Goal: Information Seeking & Learning: Learn about a topic

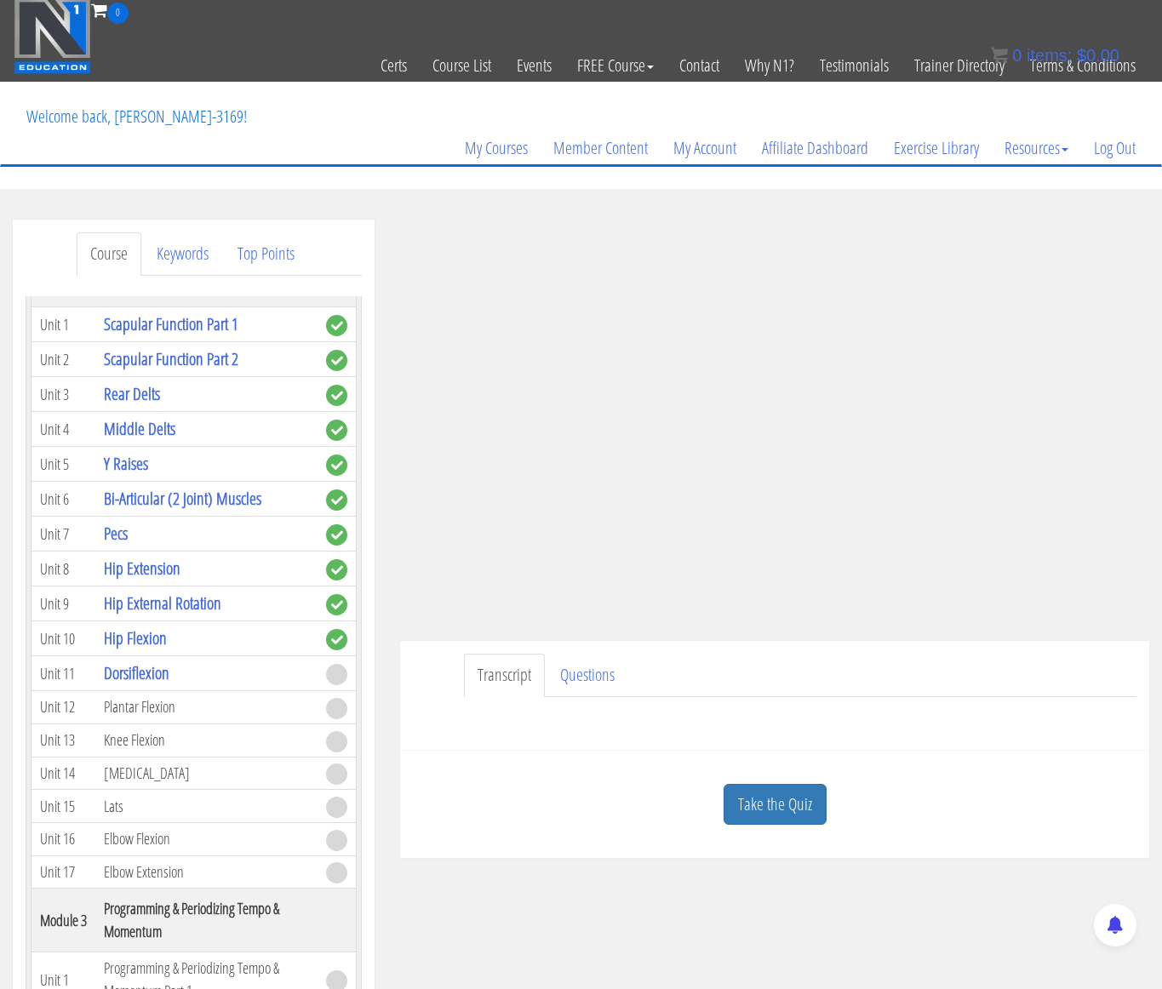
scroll to position [1, 0]
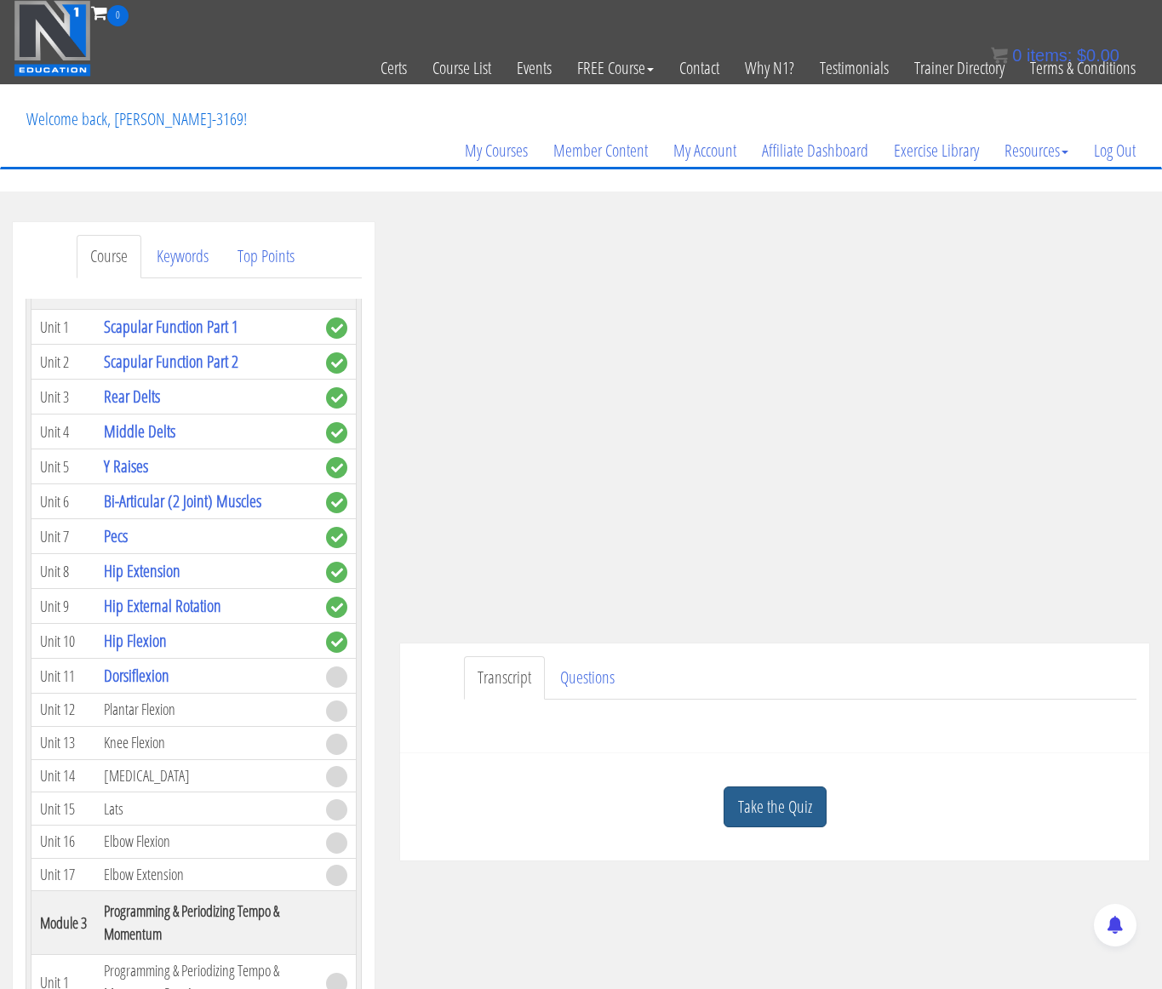
click at [748, 806] on link "Take the Quiz" at bounding box center [775, 808] width 103 height 42
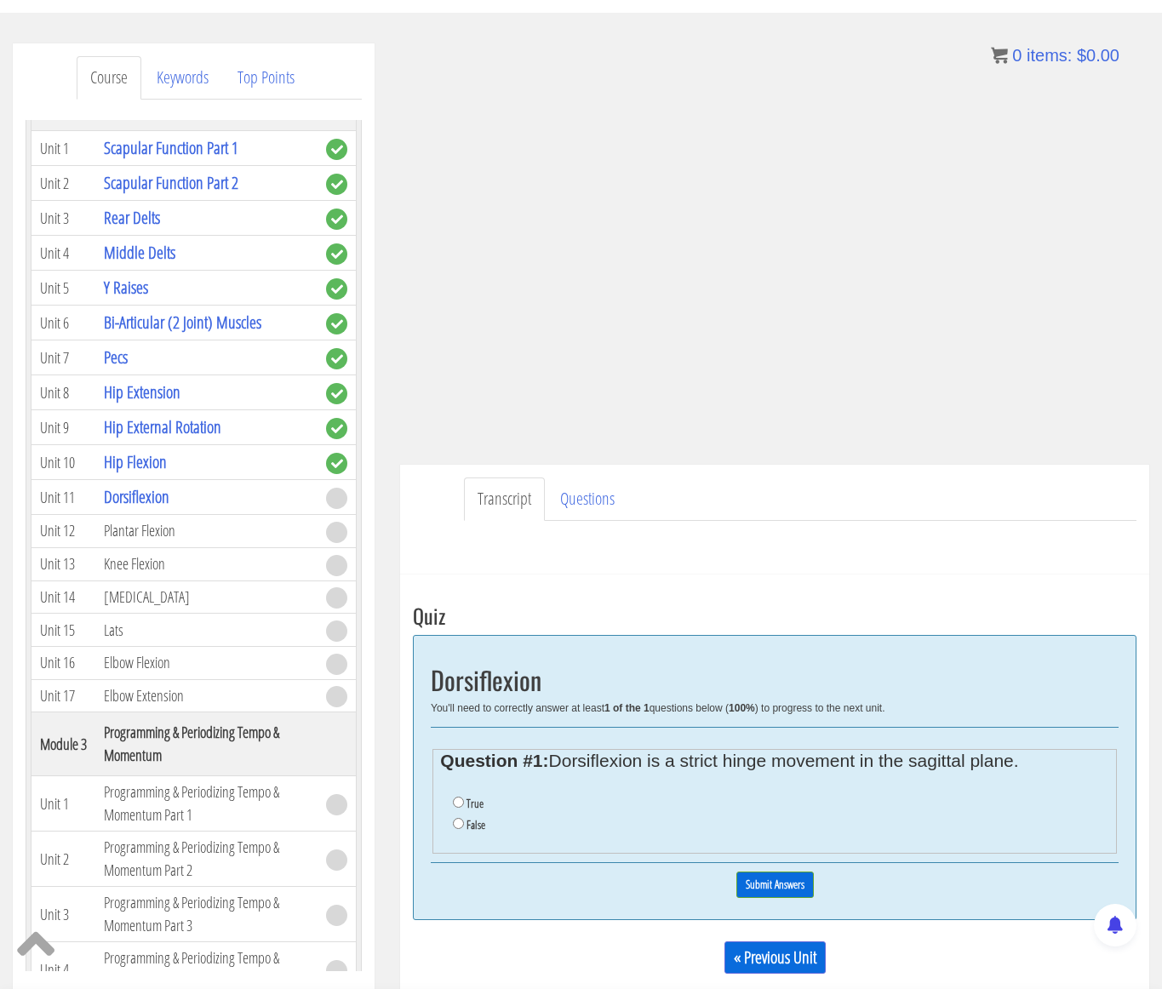
scroll to position [181, 0]
click at [456, 823] on input "False" at bounding box center [458, 822] width 11 height 11
radio input "true"
click at [794, 885] on input "Submit Answers" at bounding box center [775, 883] width 77 height 26
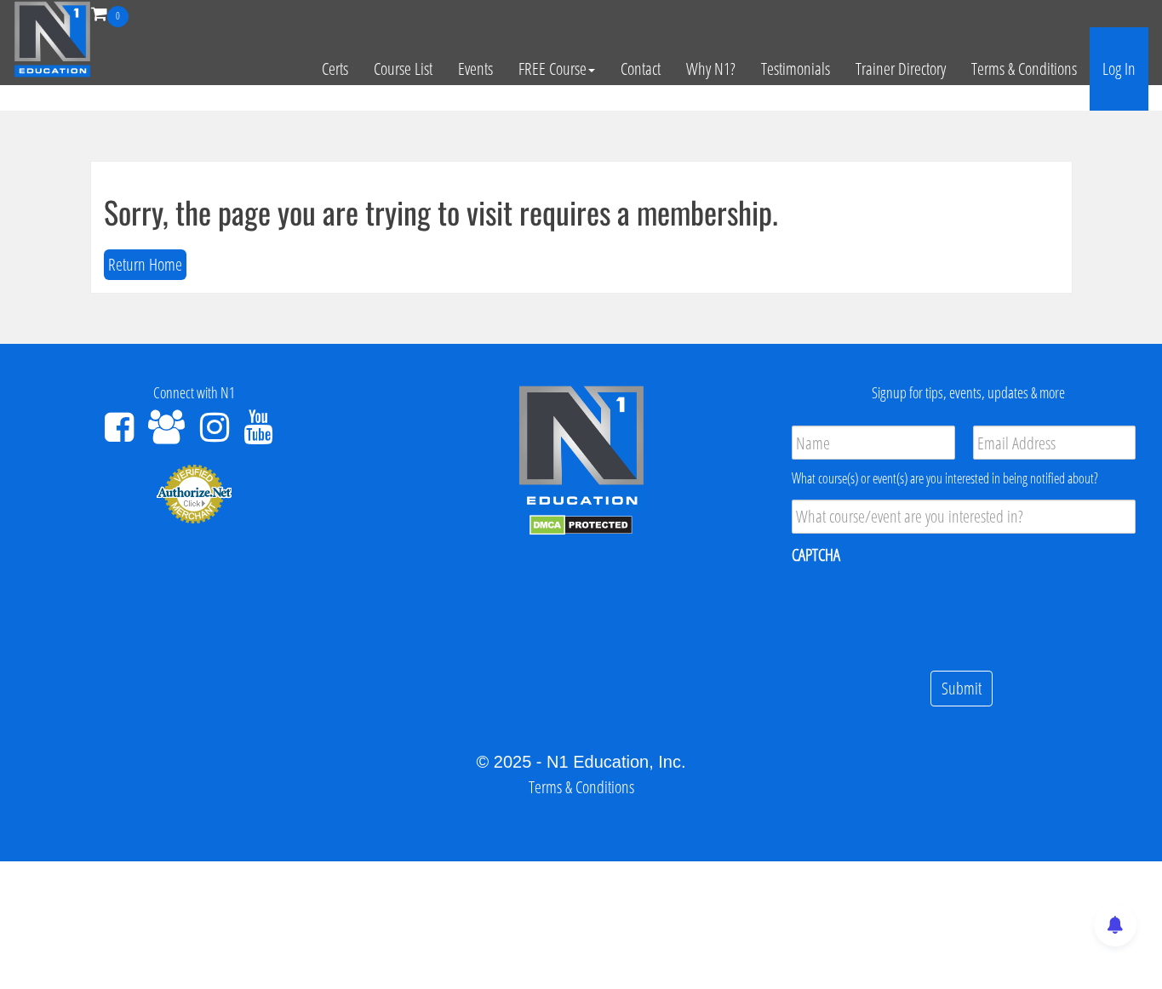
click at [1101, 72] on link "Log In" at bounding box center [1119, 68] width 59 height 83
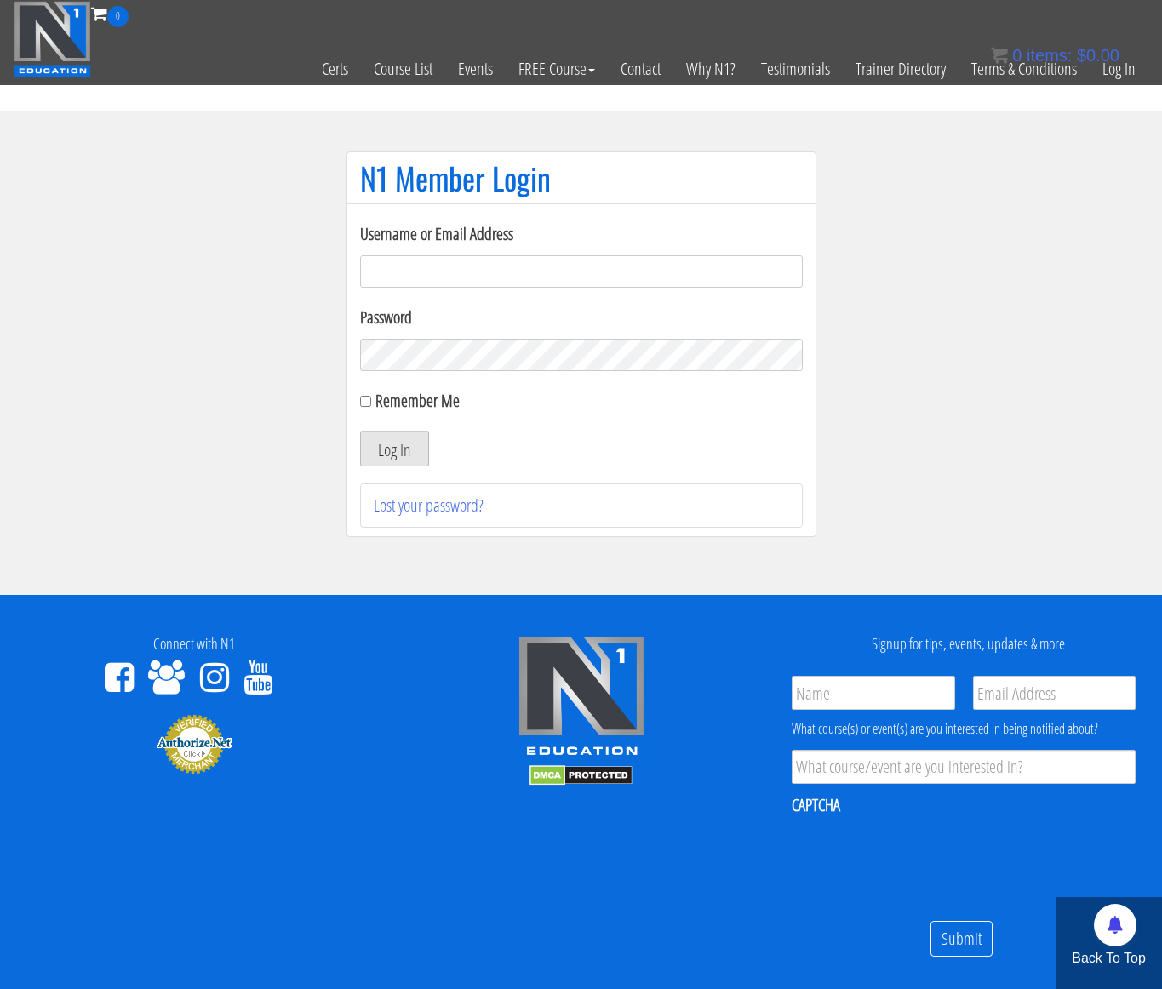
type input "jeremiah@bairfit.com"
click at [384, 443] on button "Log In" at bounding box center [394, 449] width 69 height 36
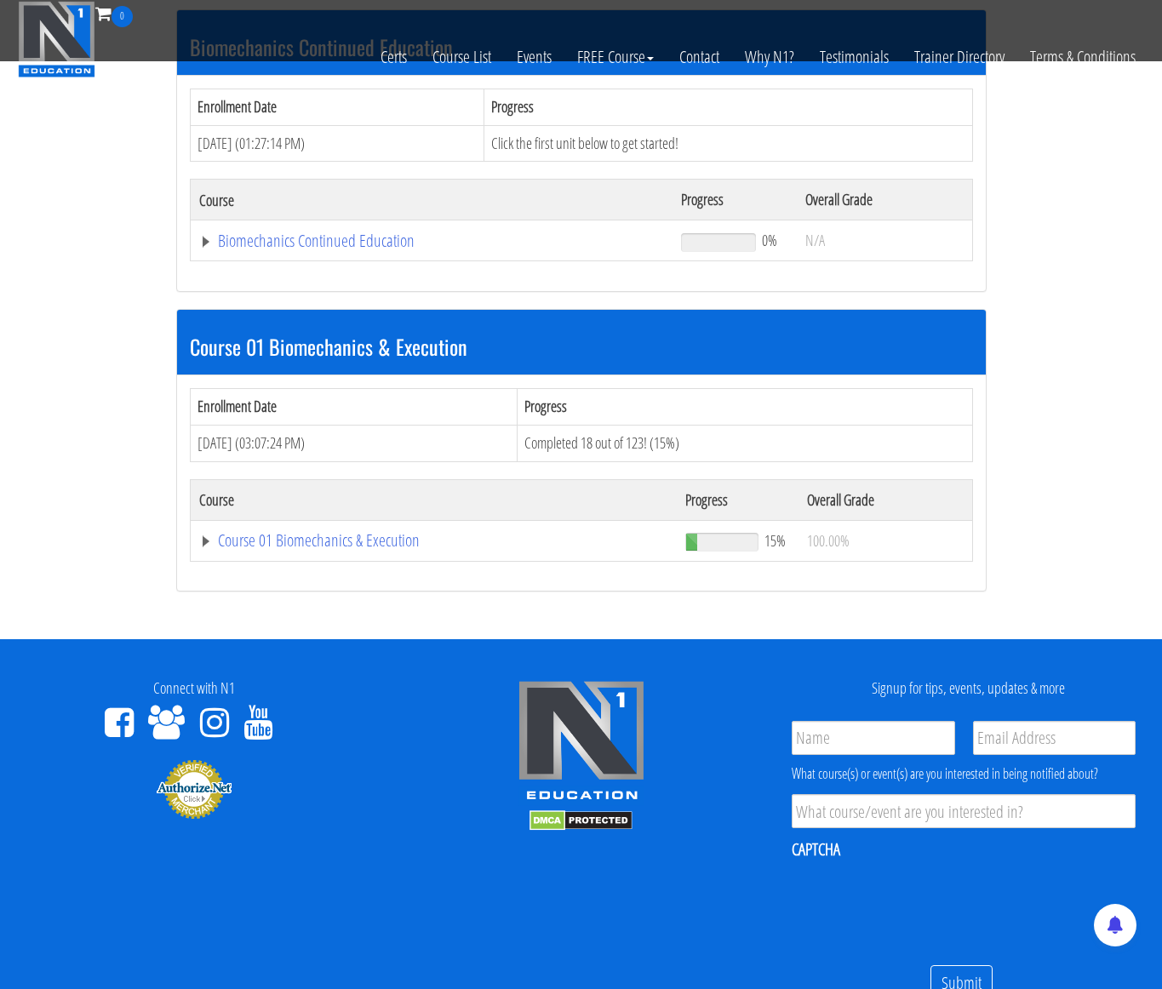
scroll to position [410, 0]
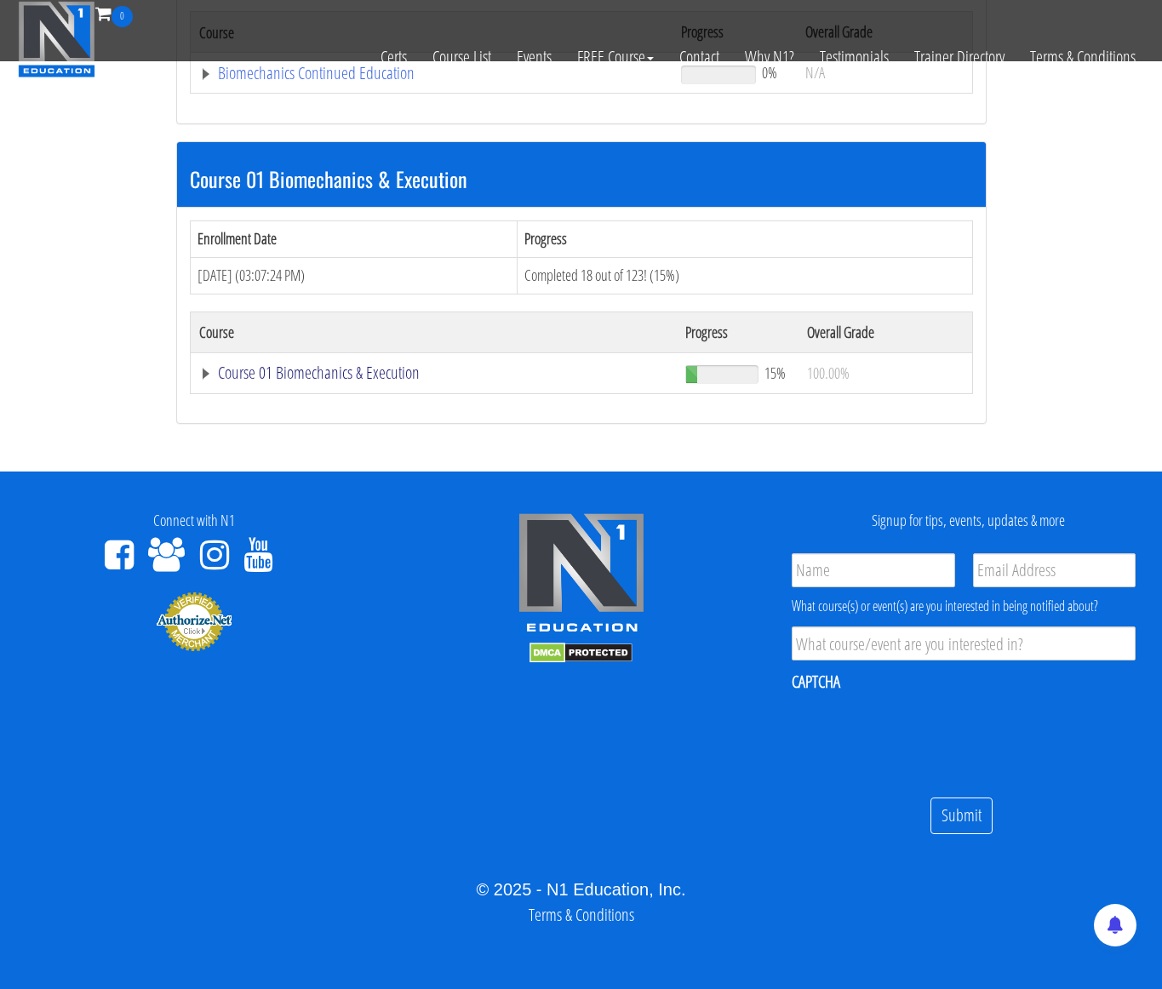
click at [261, 376] on link "Course 01 Biomechanics & Execution" at bounding box center [434, 372] width 470 height 17
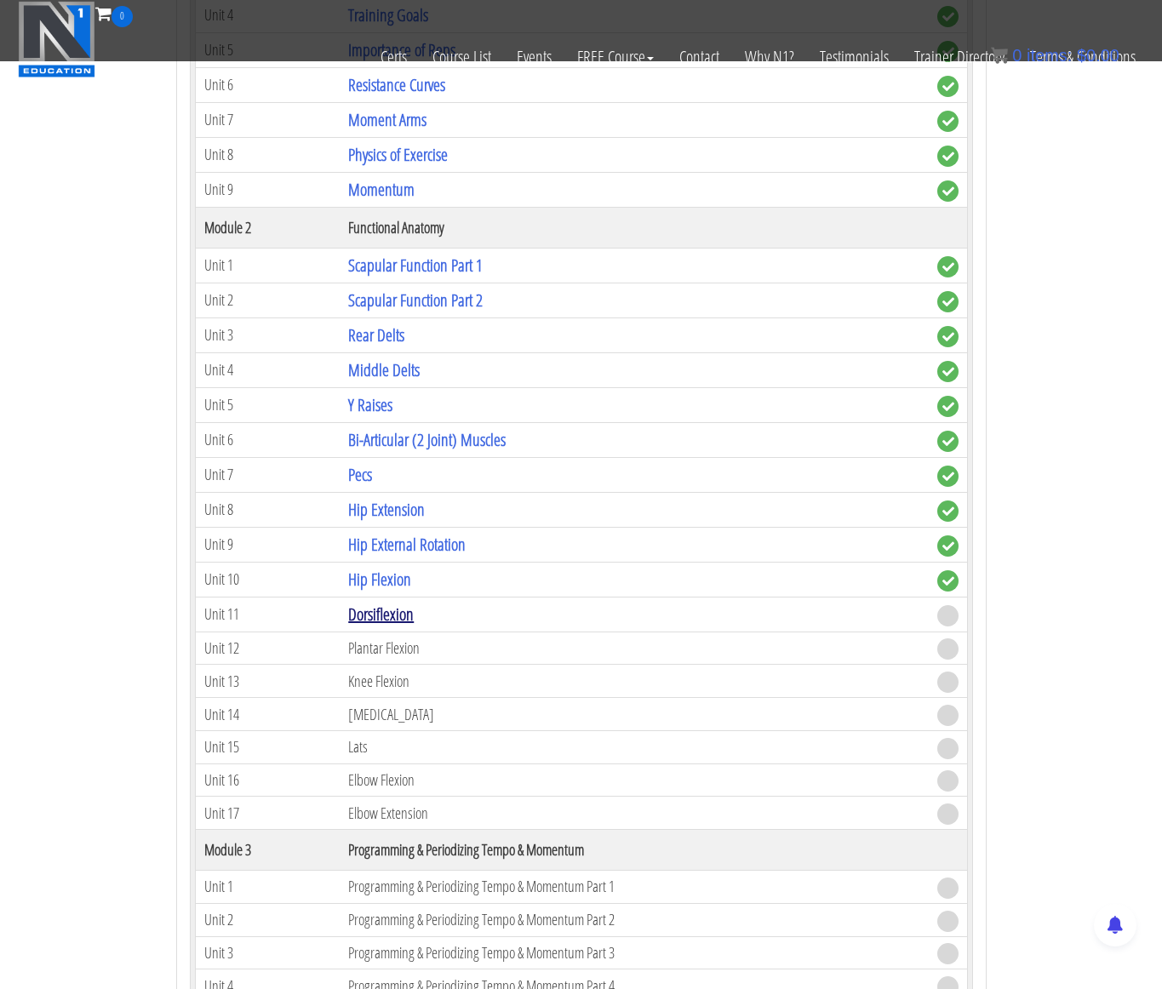
scroll to position [959, 0]
click at [394, 617] on link "Dorsiflexion" at bounding box center [381, 612] width 66 height 23
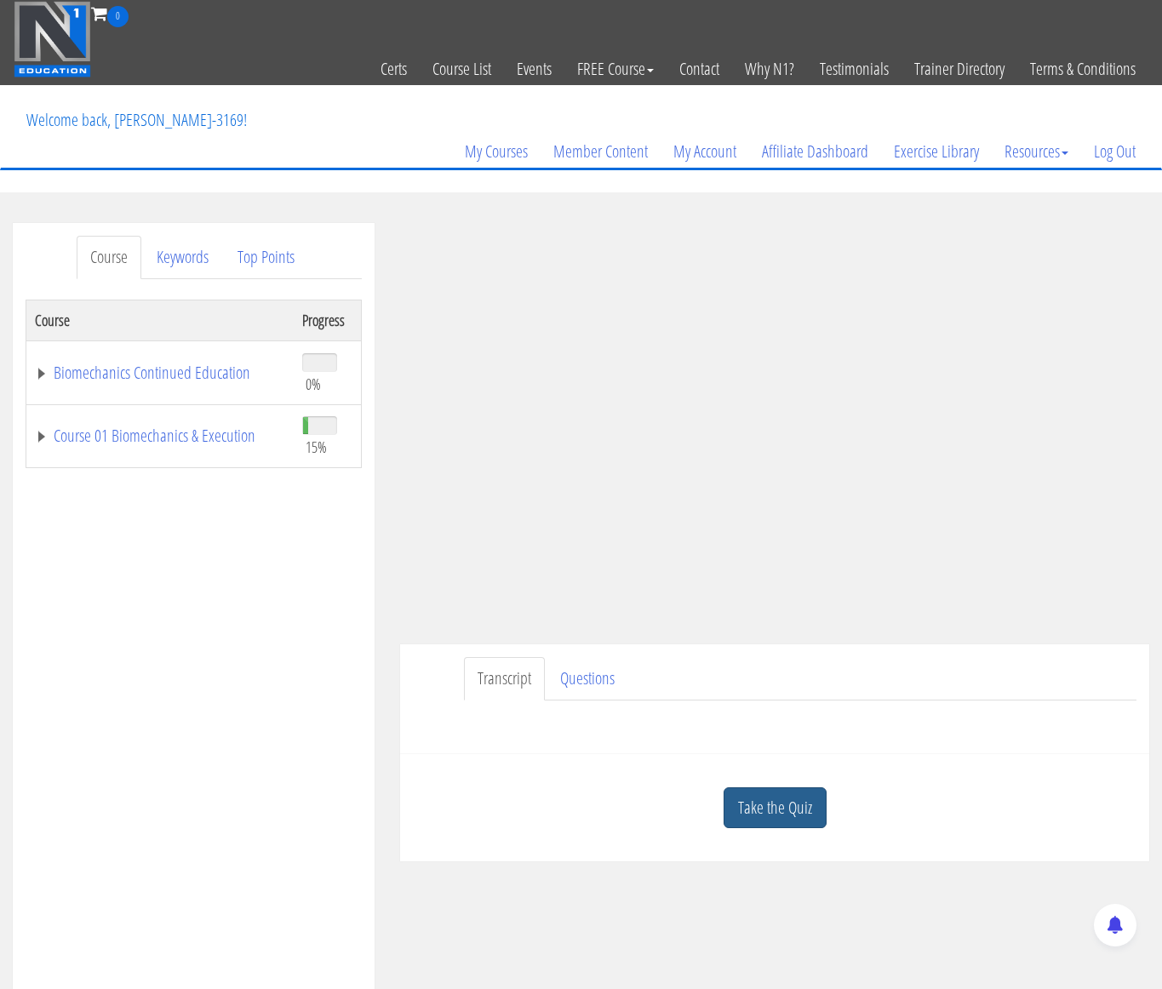
click at [783, 815] on link "Take the Quiz" at bounding box center [775, 809] width 103 height 42
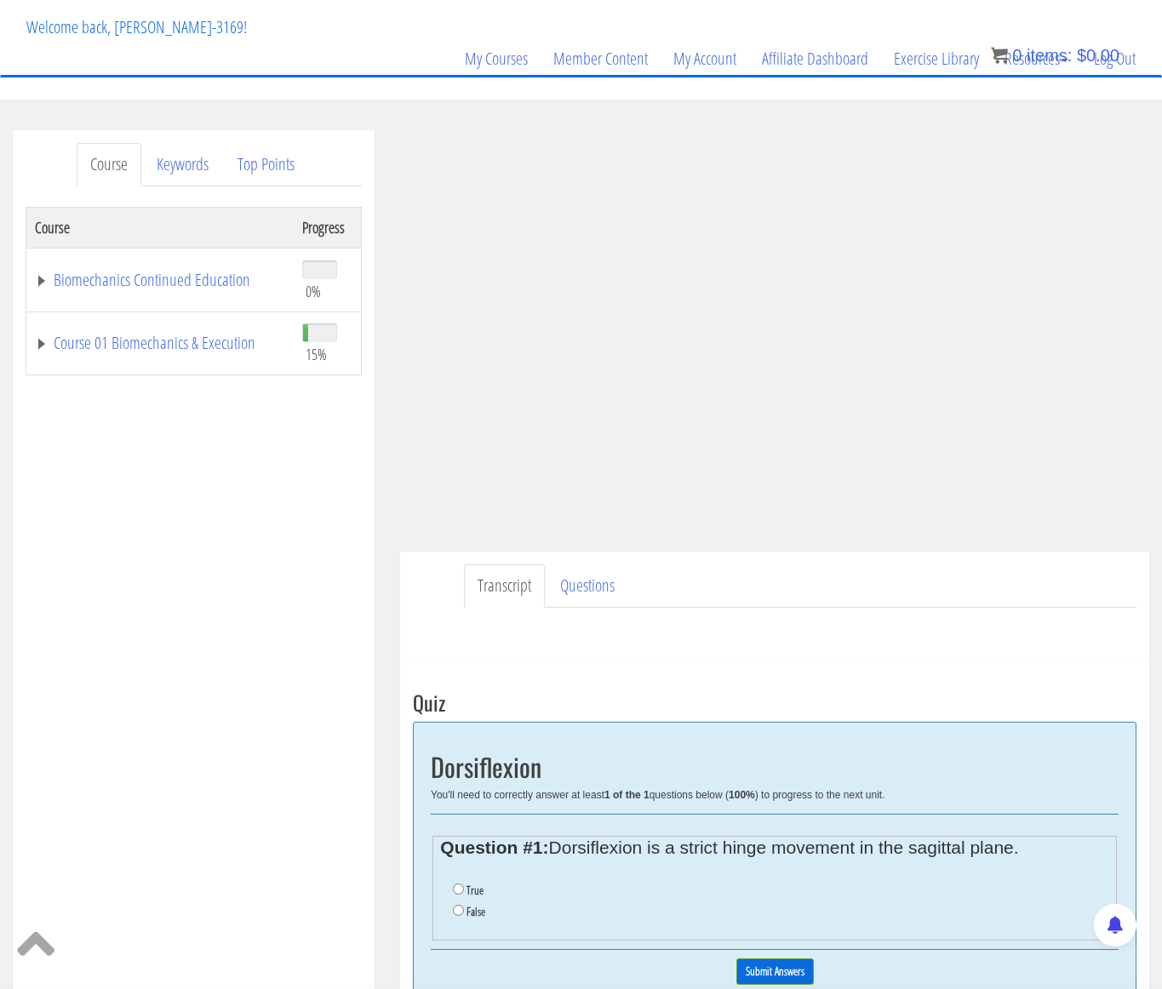
scroll to position [110, 0]
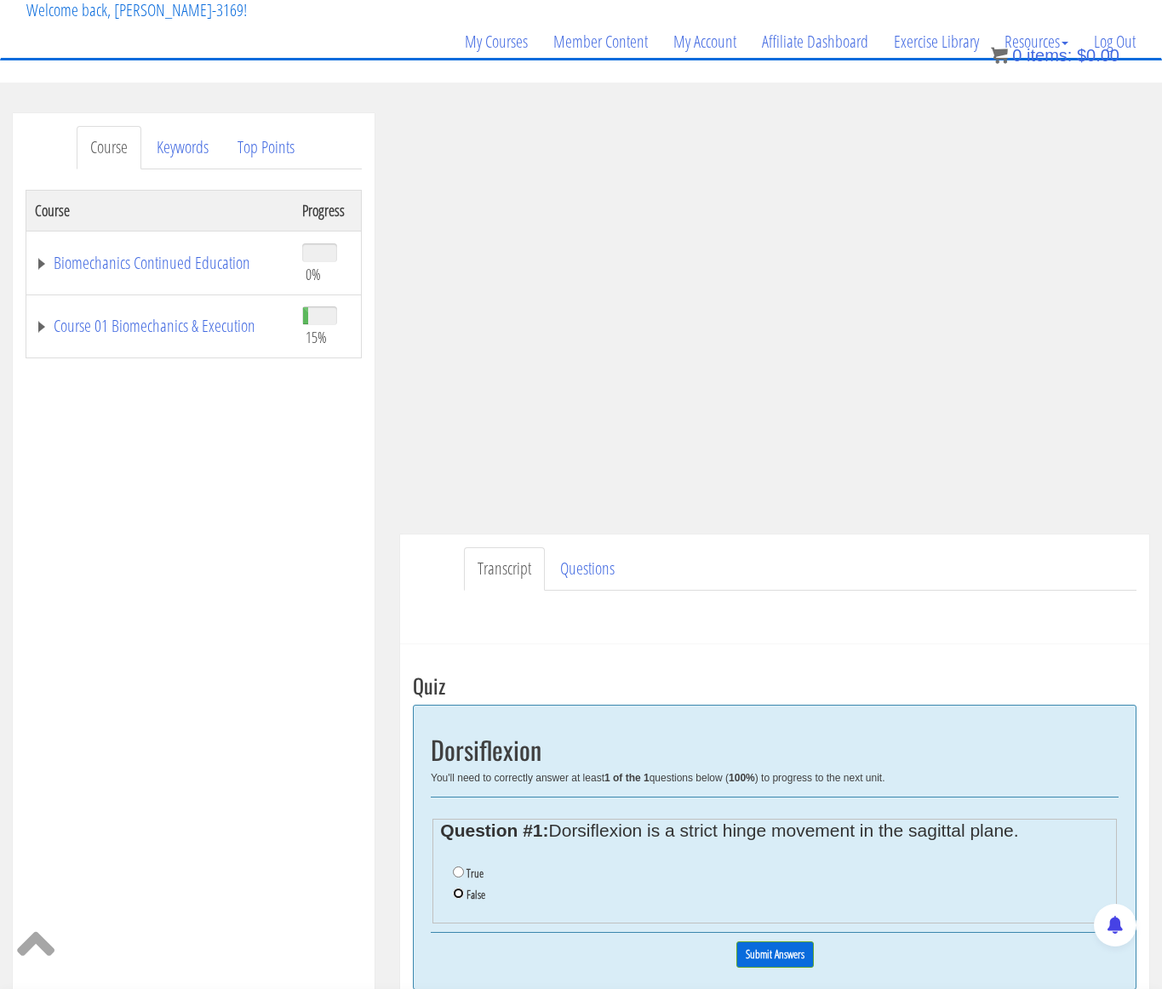
click at [462, 893] on input "False" at bounding box center [458, 893] width 11 height 11
radio input "true"
click at [766, 950] on input "Submit Answers" at bounding box center [775, 955] width 77 height 26
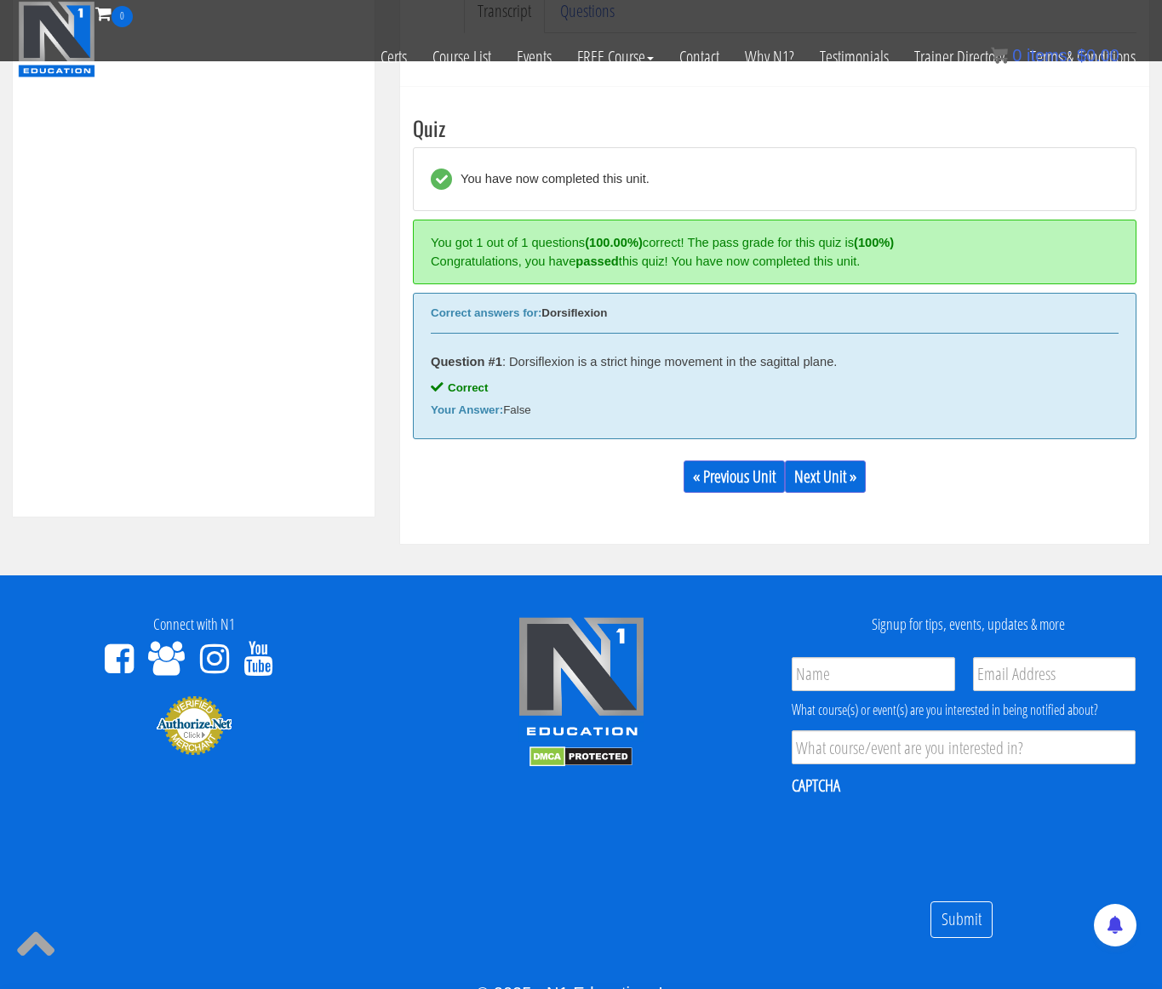
scroll to position [664, 0]
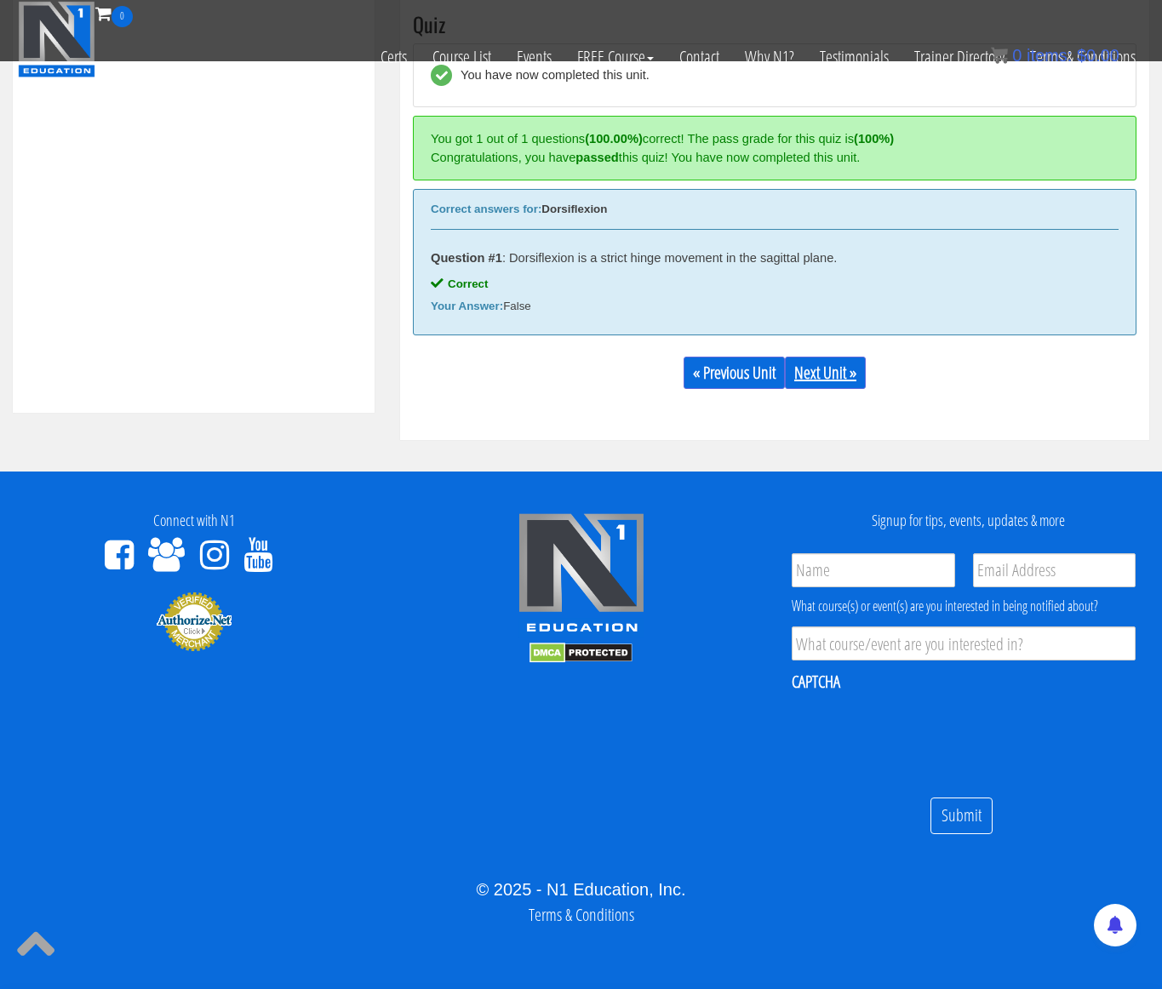
click at [818, 377] on link "Next Unit »" at bounding box center [825, 373] width 81 height 32
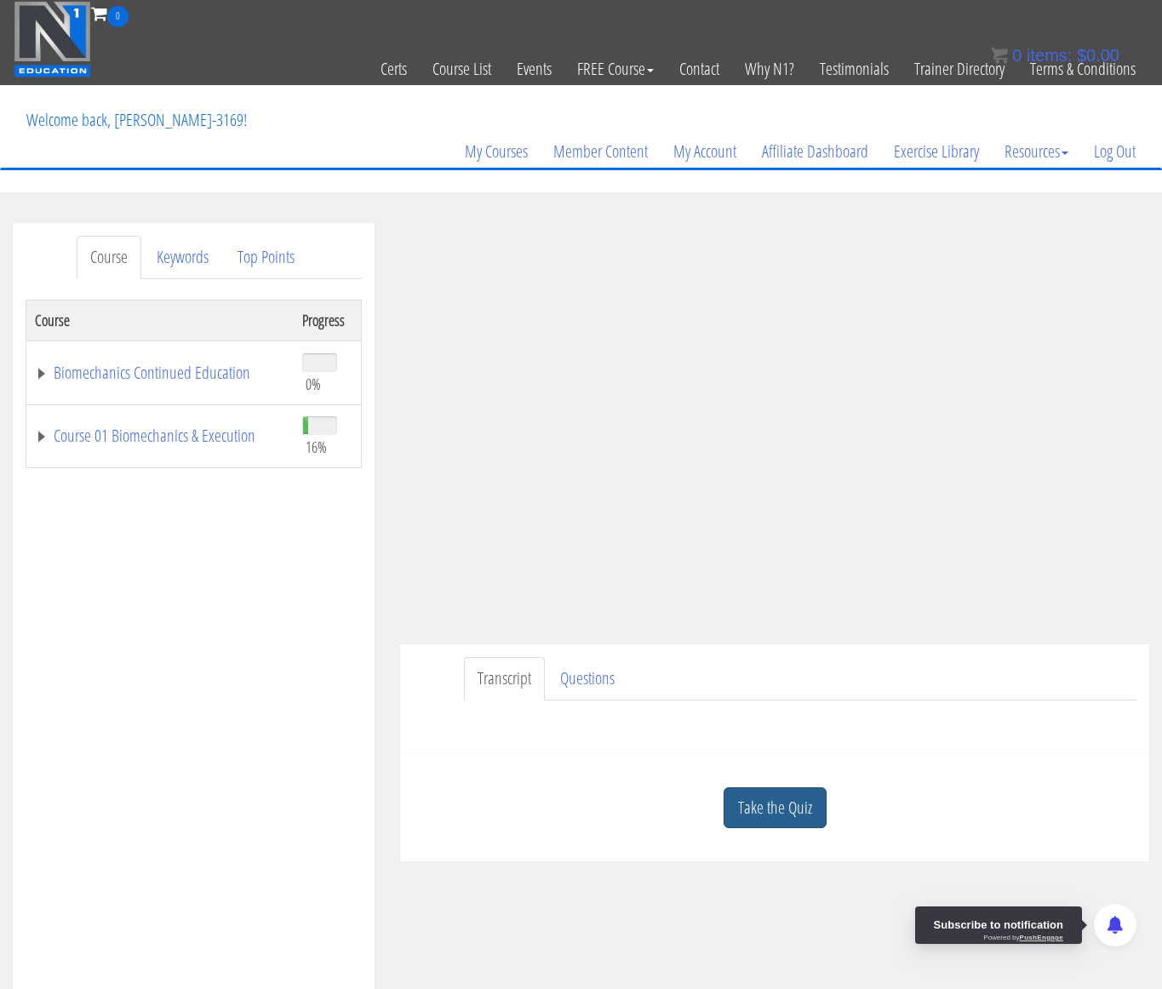
click at [788, 810] on link "Take the Quiz" at bounding box center [775, 809] width 103 height 42
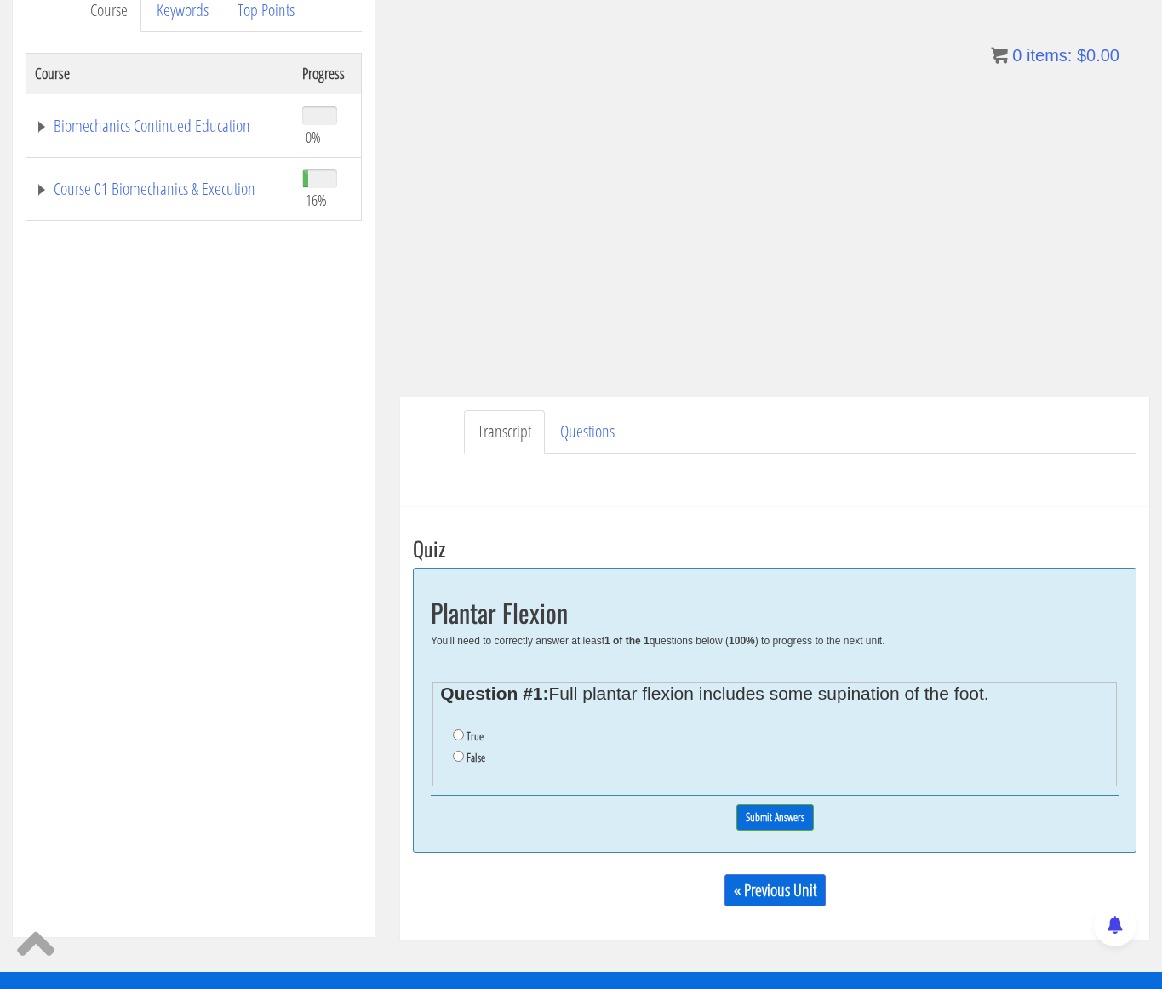
scroll to position [250, 0]
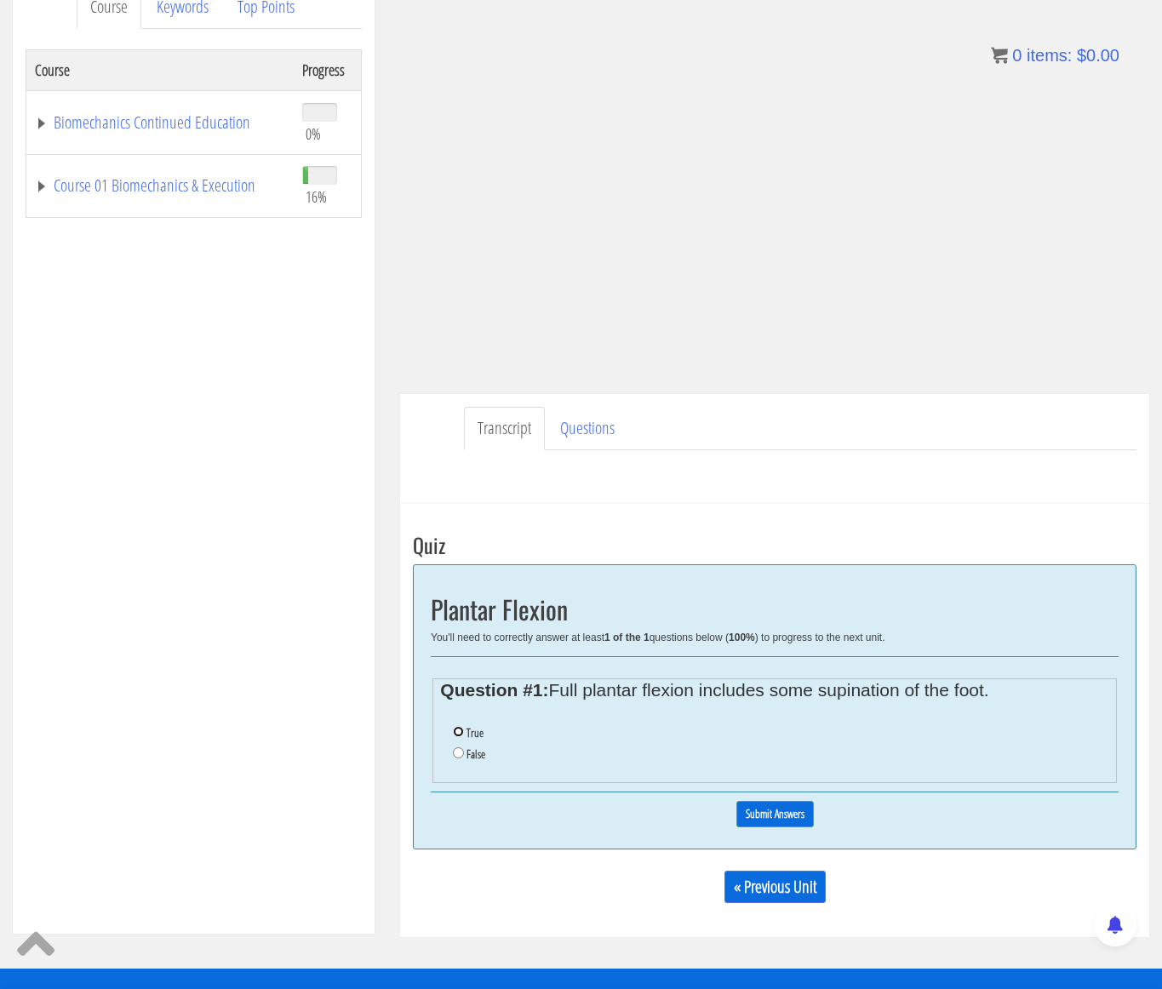
click at [461, 731] on input "True" at bounding box center [458, 731] width 11 height 11
radio input "true"
click at [783, 818] on input "Submit Answers" at bounding box center [775, 814] width 77 height 26
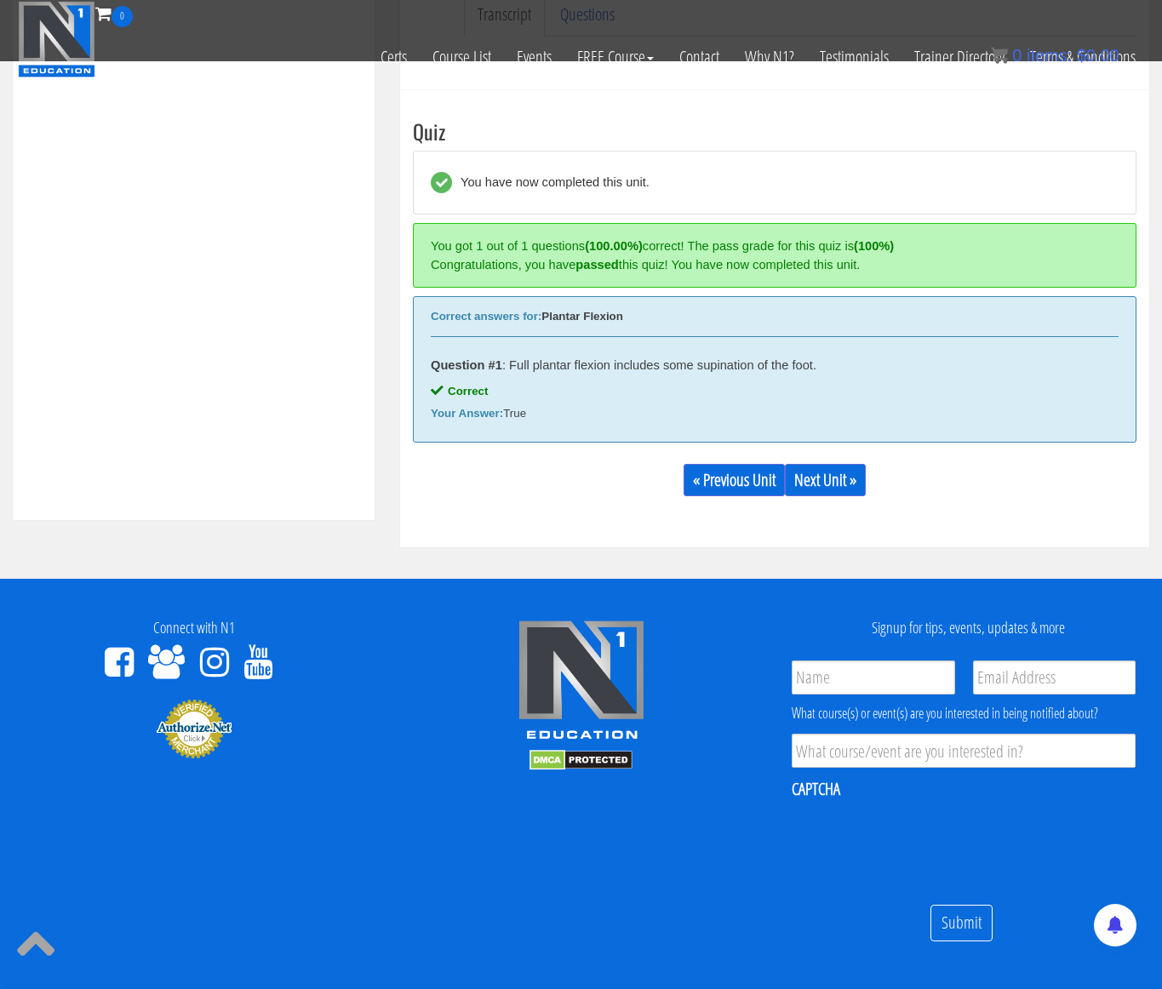
scroll to position [664, 0]
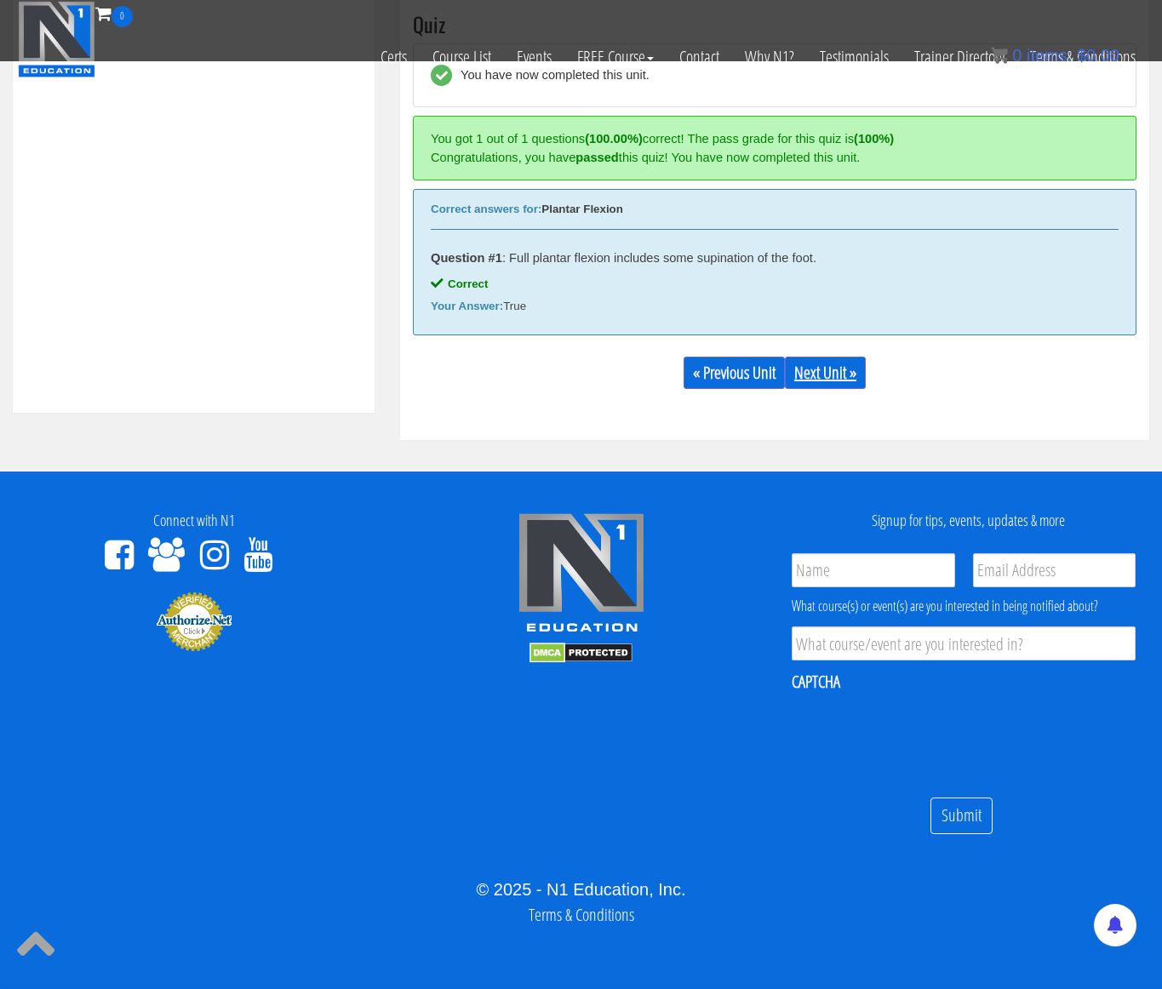
click at [829, 381] on link "Next Unit »" at bounding box center [825, 373] width 81 height 32
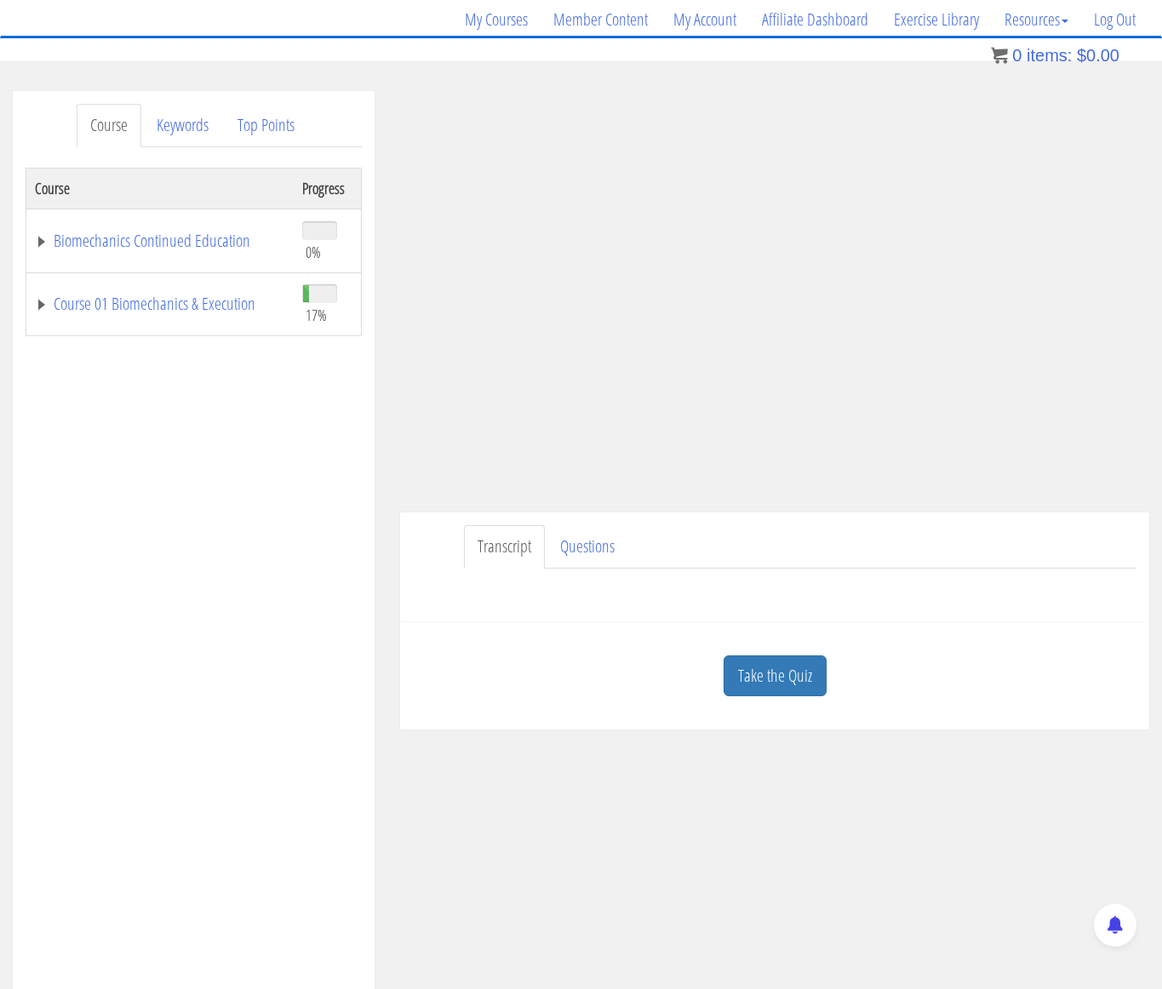
scroll to position [133, 0]
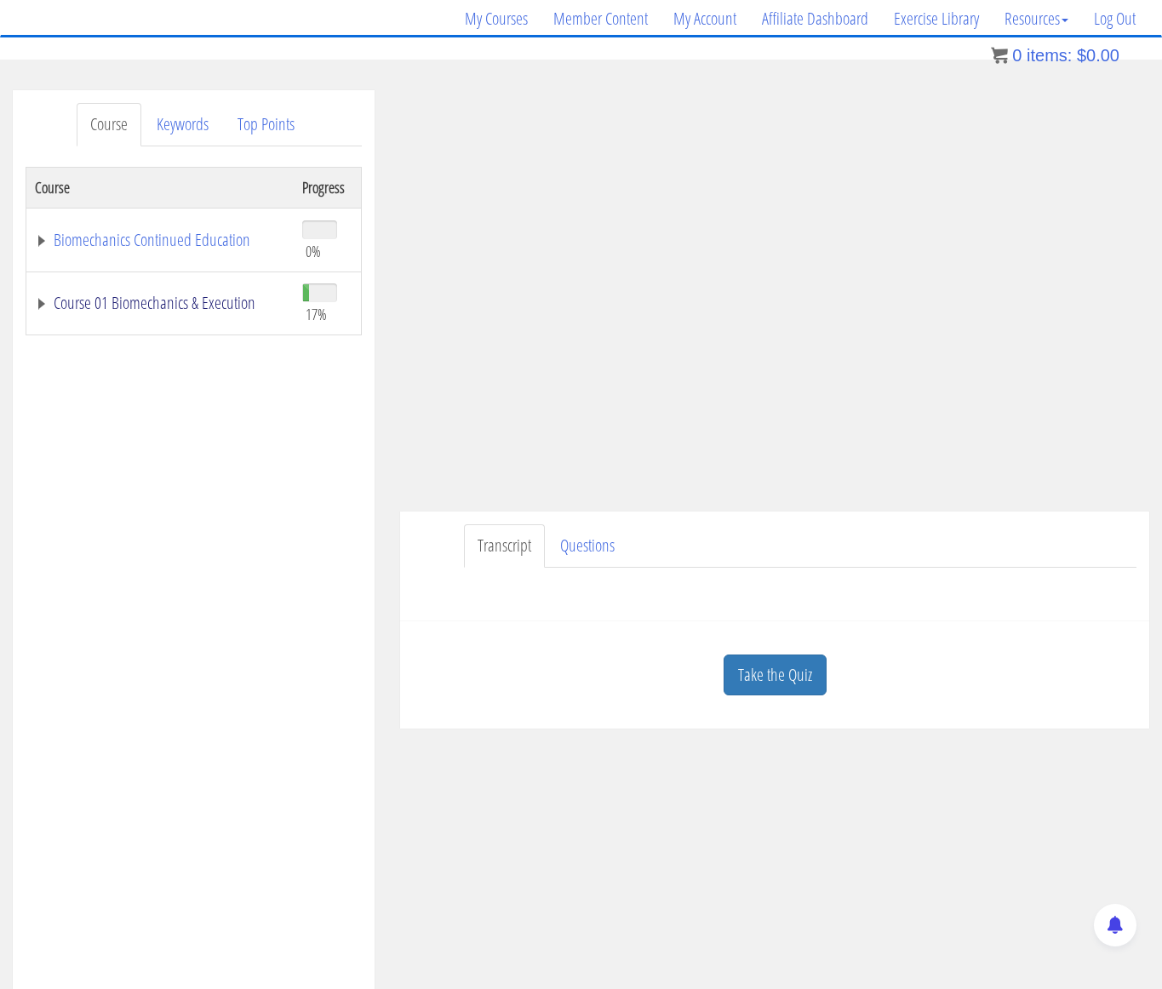
click at [170, 308] on link "Course 01 Biomechanics & Execution" at bounding box center [160, 303] width 250 height 17
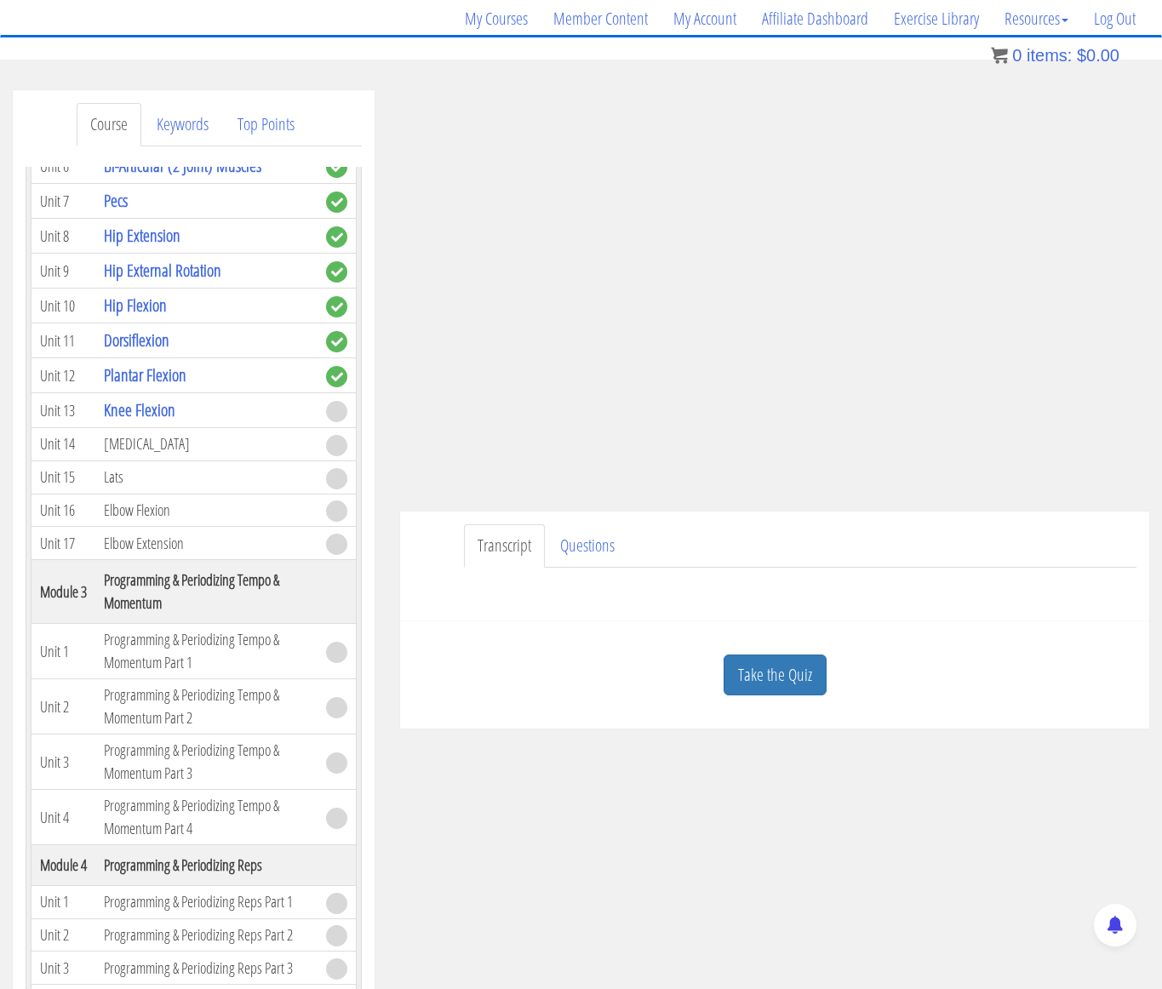
scroll to position [748, 0]
